Goal: Transaction & Acquisition: Obtain resource

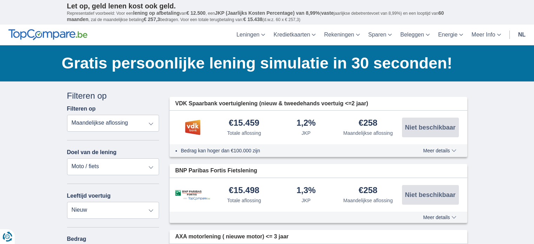
select select "moto"
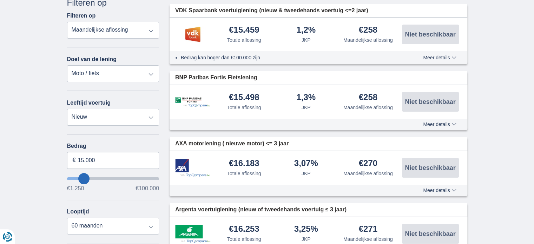
scroll to position [105, 0]
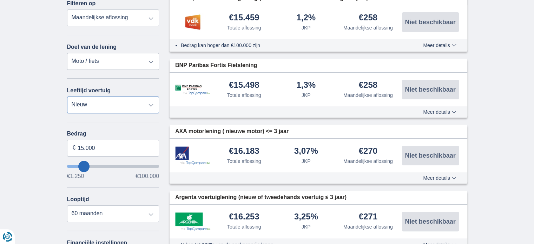
click at [100, 101] on select "Nieuw 0-1 jaar 1-2 jaar 2-3 jaar 3-4 jaar 4-5 jaar 5+ jaar" at bounding box center [113, 105] width 92 height 17
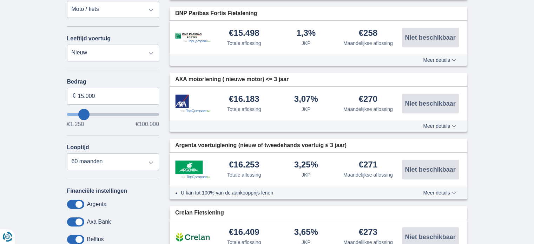
scroll to position [176, 0]
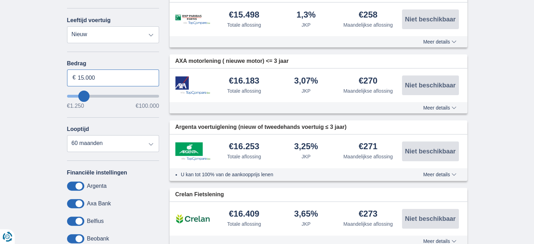
drag, startPoint x: 114, startPoint y: 76, endPoint x: 0, endPoint y: 67, distance: 114.4
type input "3.800"
type input "4250"
select select "36"
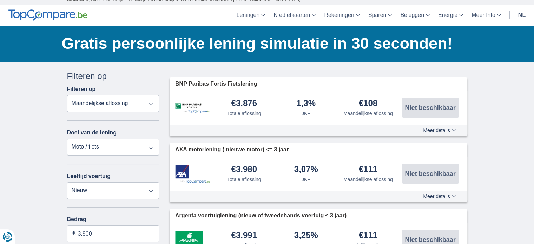
scroll to position [0, 0]
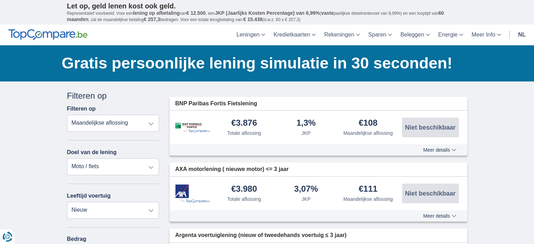
click at [444, 148] on span "Meer details" at bounding box center [439, 149] width 33 height 5
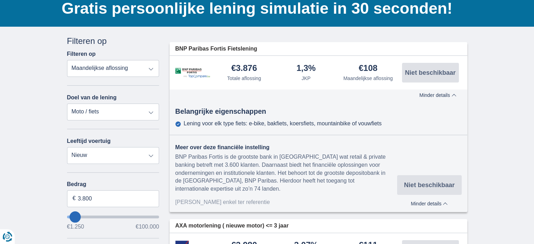
scroll to position [70, 0]
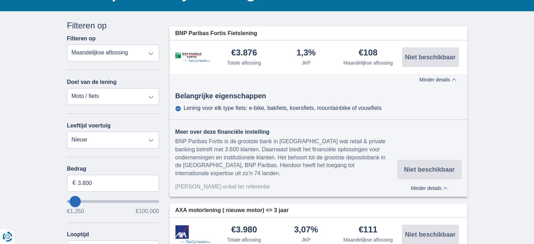
click at [445, 81] on span "Minder details" at bounding box center [437, 79] width 37 height 5
